Goal: Information Seeking & Learning: Learn about a topic

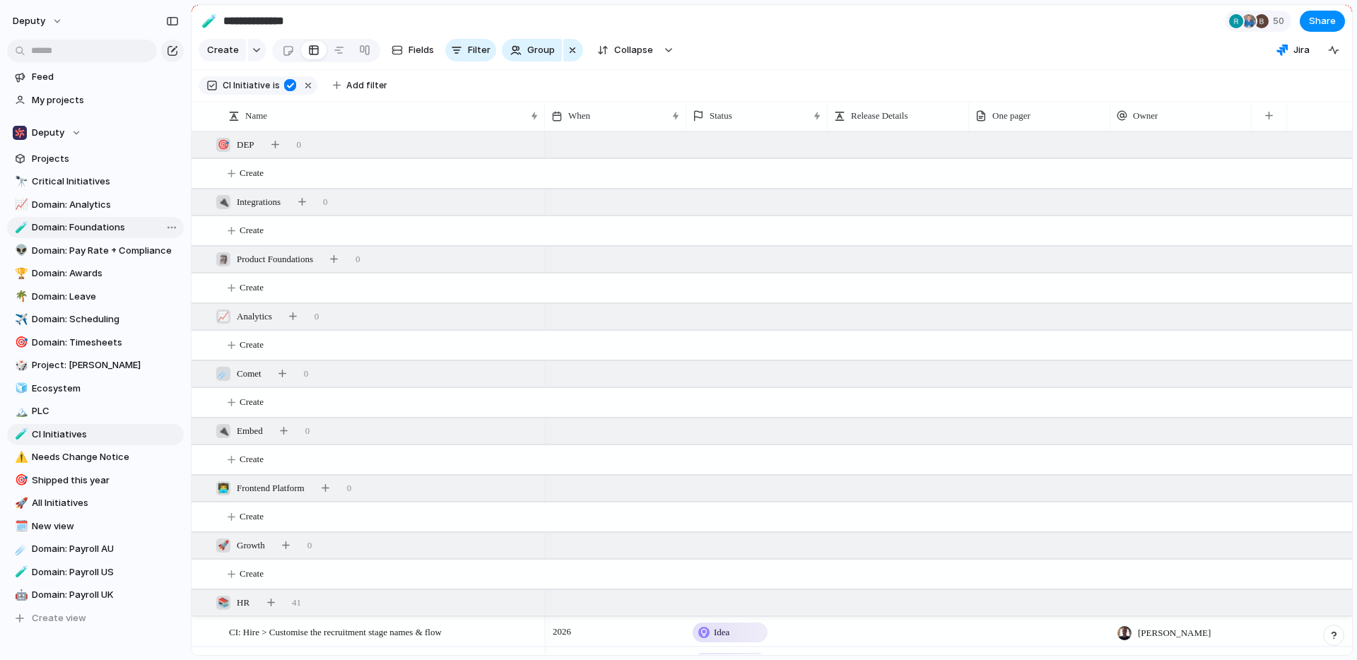
click at [44, 222] on span "Domain: Foundations" at bounding box center [105, 227] width 147 height 14
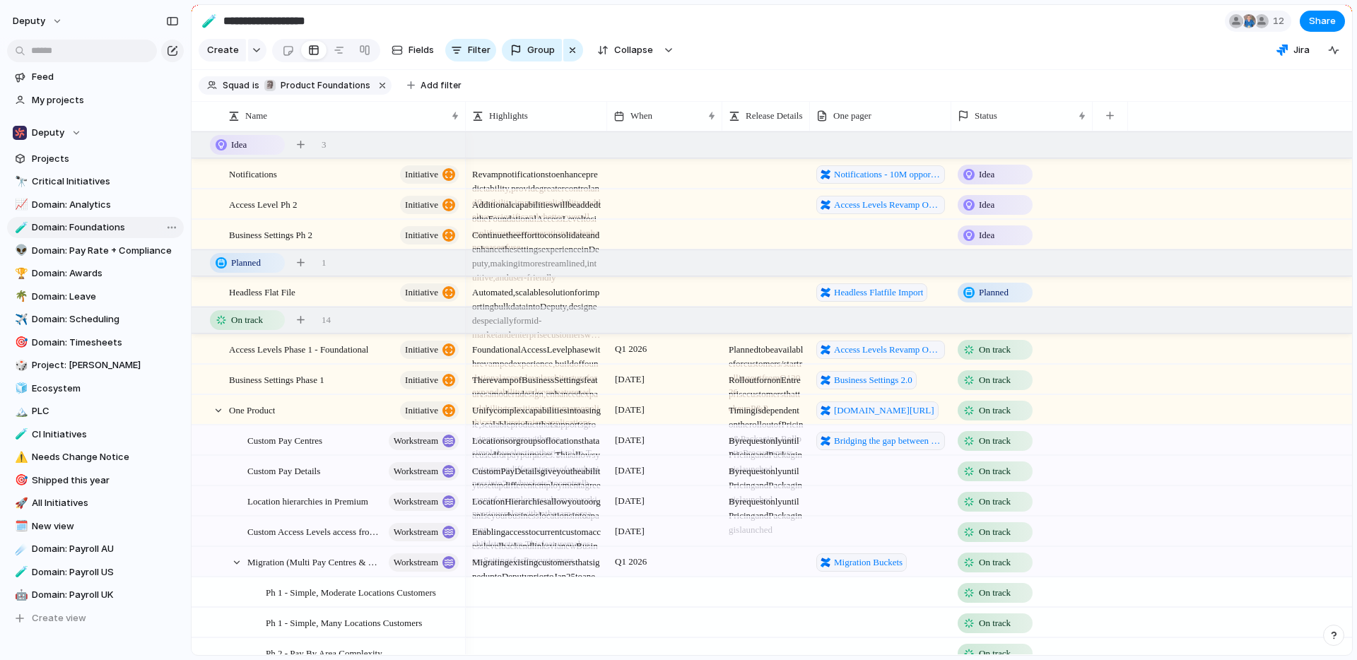
type input "**********"
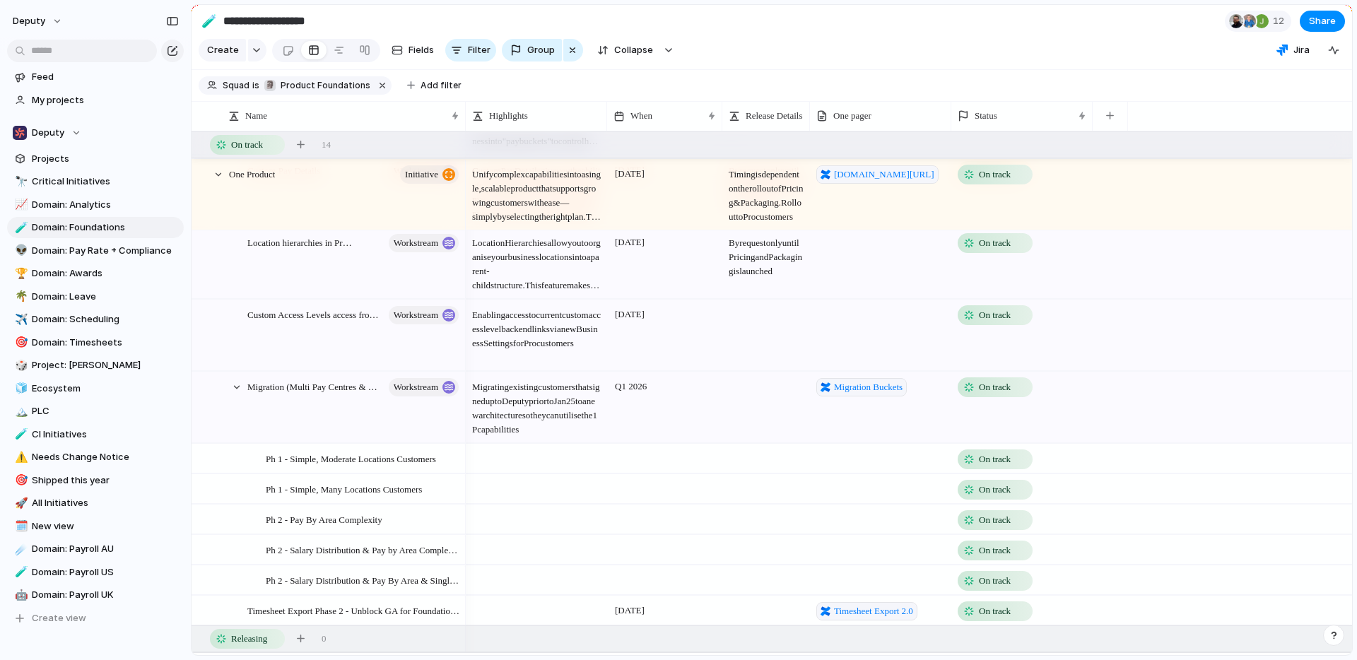
scroll to position [844, 0]
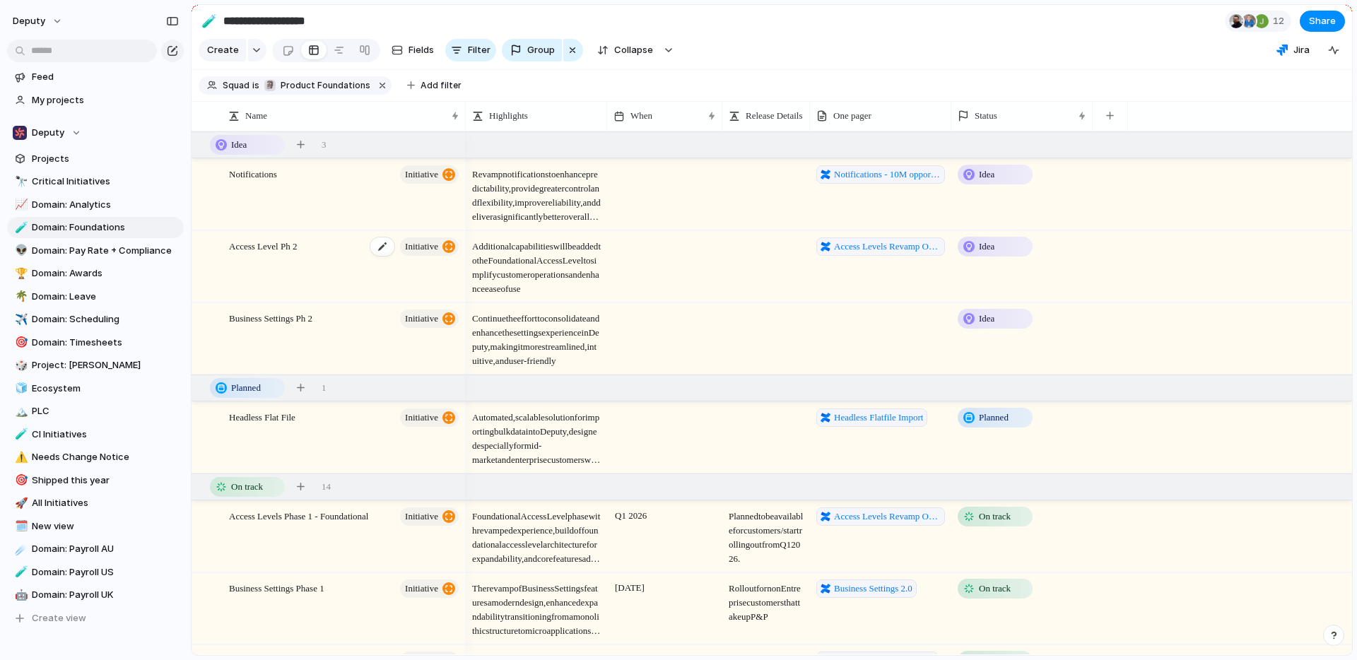
click at [328, 256] on div "Access Level Ph 2 initiative" at bounding box center [345, 267] width 232 height 71
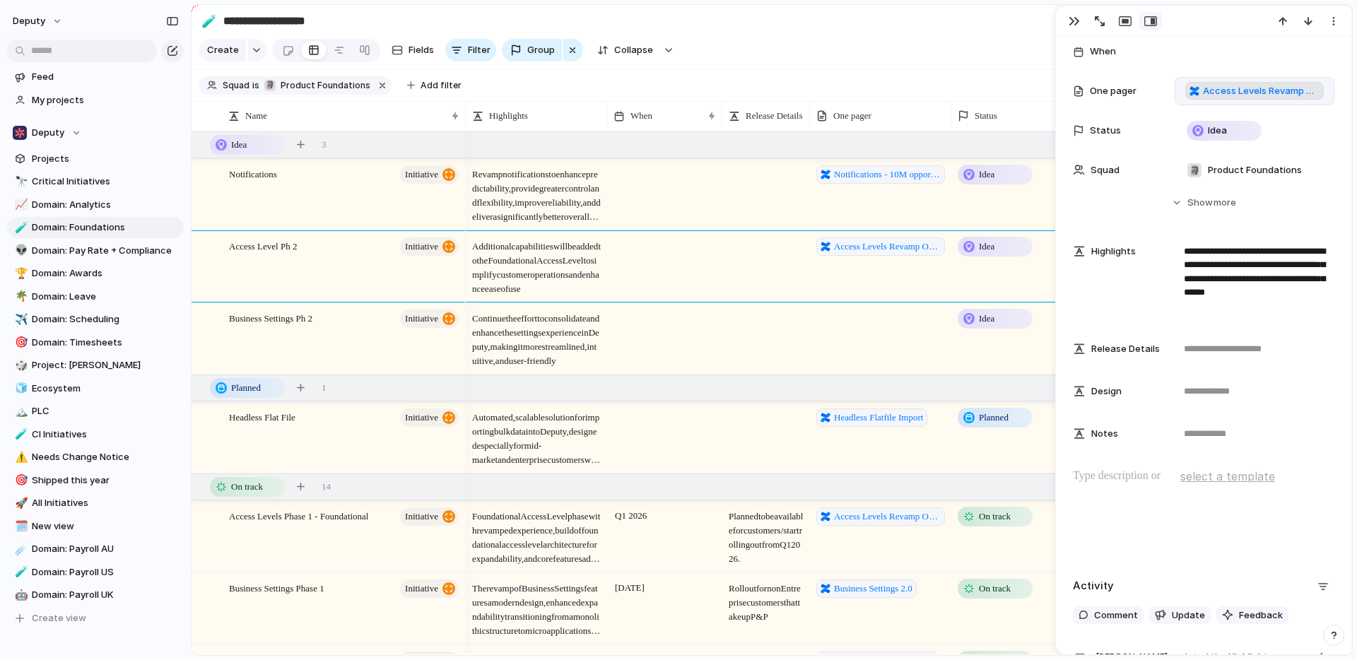
click at [1206, 89] on span "Access Levels Revamp One Pager" at bounding box center [1261, 91] width 117 height 14
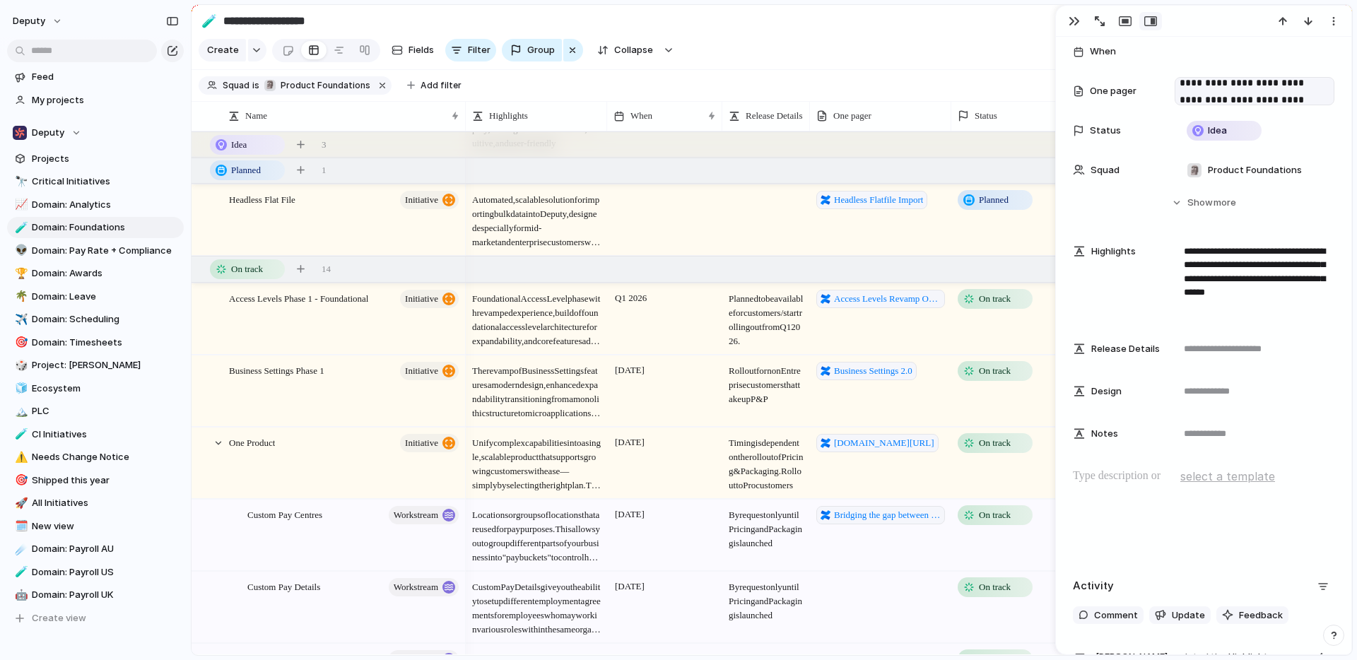
scroll to position [159, 0]
